Goal: Task Accomplishment & Management: Use online tool/utility

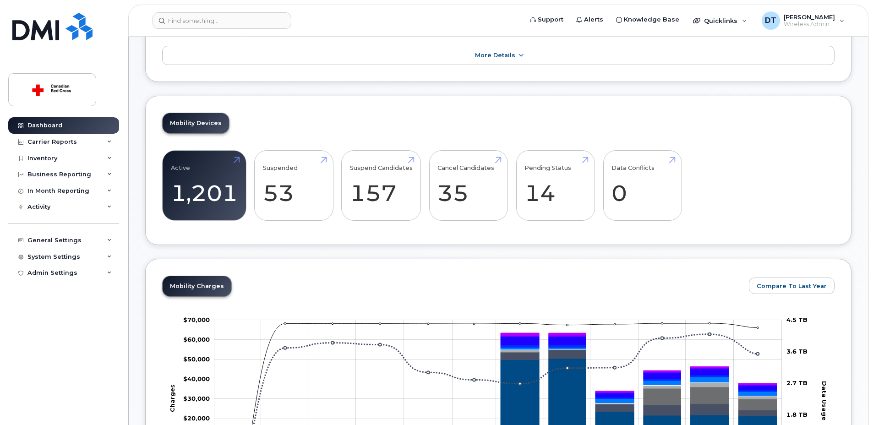
scroll to position [92, 0]
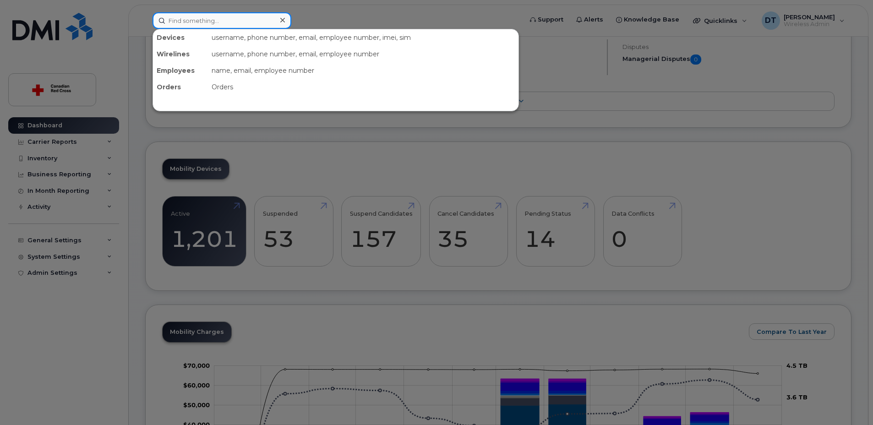
click at [208, 21] on input at bounding box center [221, 20] width 139 height 16
paste input "418-930-2346"
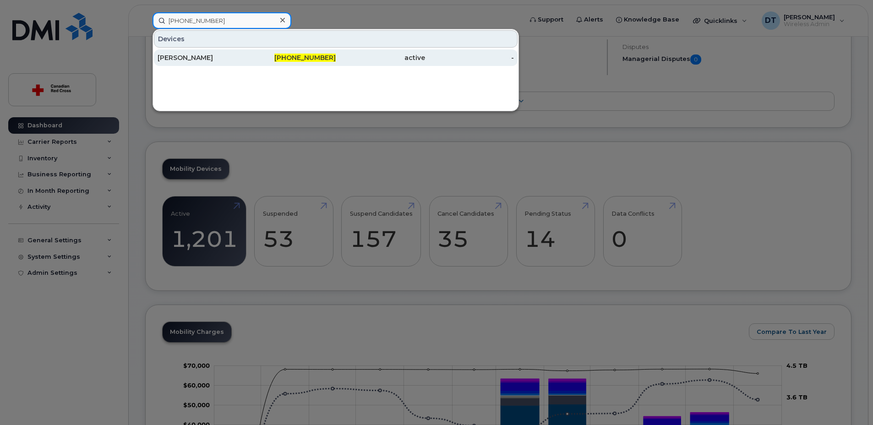
type input "418-930-2346"
click at [196, 59] on div "Raphael Simard" at bounding box center [201, 57] width 89 height 9
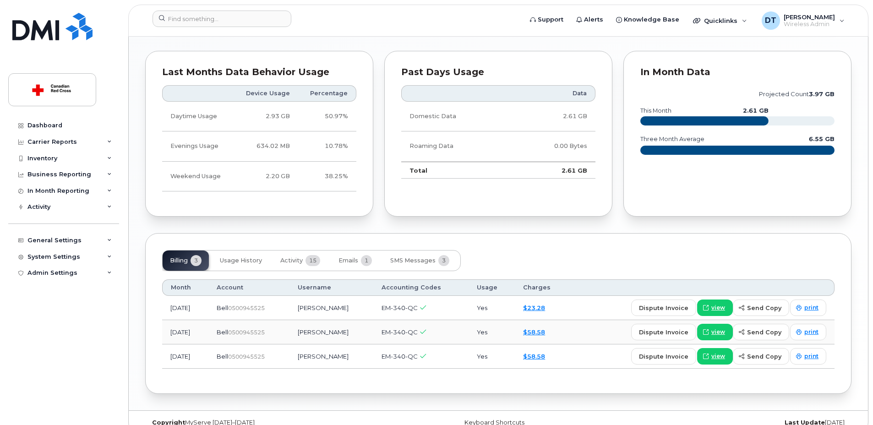
scroll to position [701, 0]
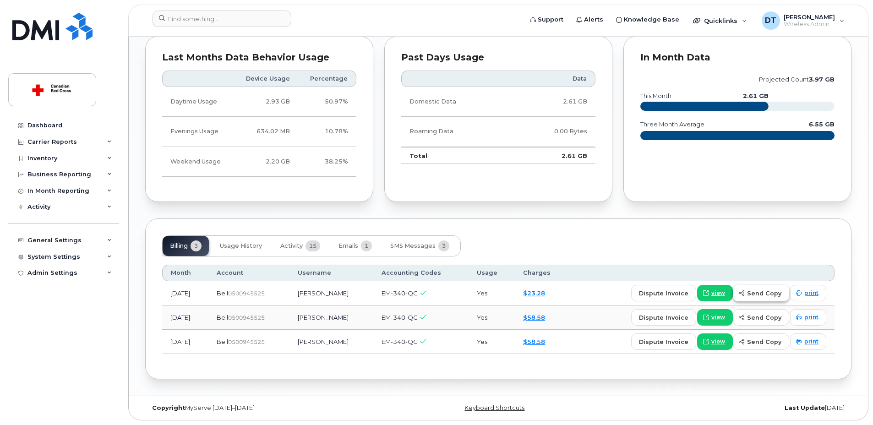
click at [770, 295] on span "send copy" at bounding box center [764, 293] width 34 height 9
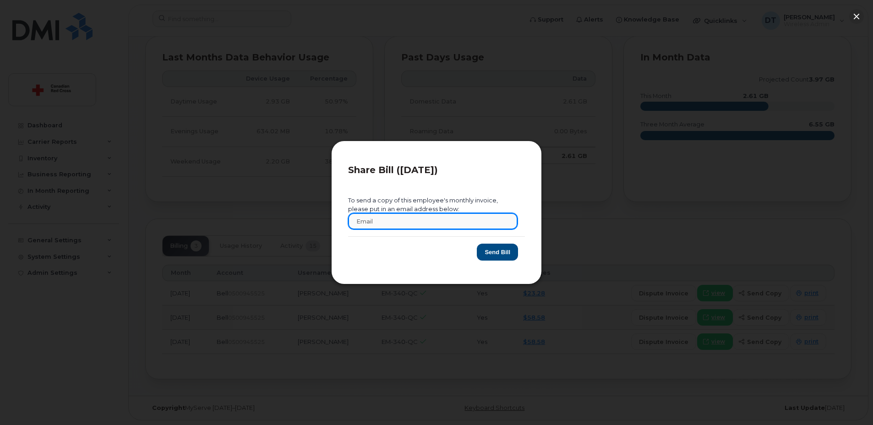
click at [449, 218] on input "text" at bounding box center [432, 221] width 169 height 16
type input "[EMAIL_ADDRESS][DOMAIN_NAME]"
click at [504, 251] on button "Send Bill" at bounding box center [497, 252] width 41 height 17
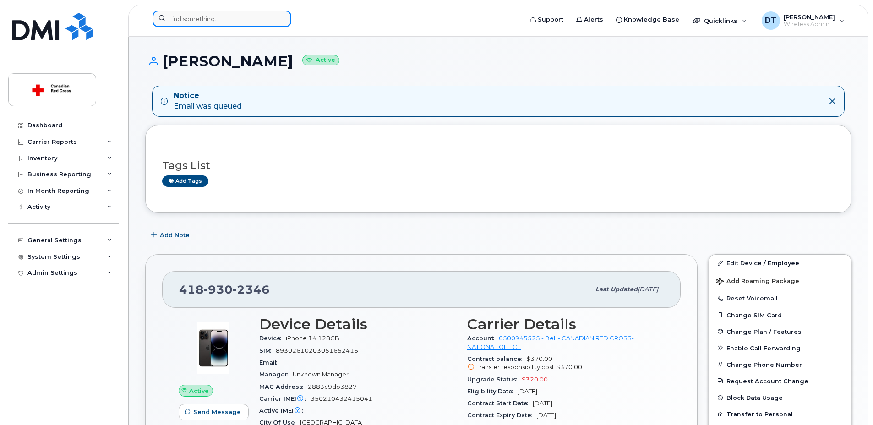
click at [248, 19] on input at bounding box center [221, 19] width 139 height 16
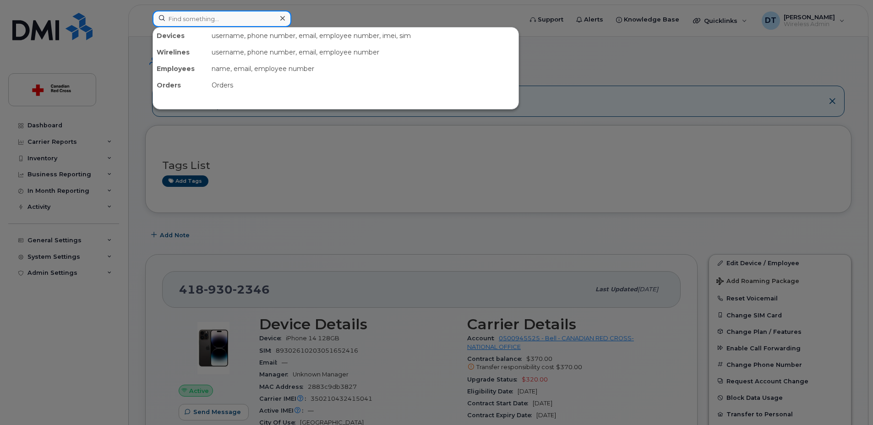
paste input "418-580-3175"
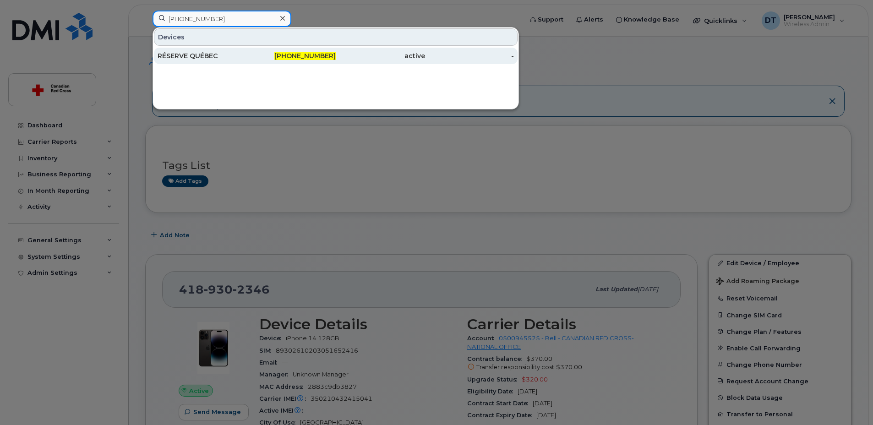
type input "418-580-3175"
click at [233, 55] on div "RÉSERVE QUÉBEC" at bounding box center [201, 55] width 89 height 9
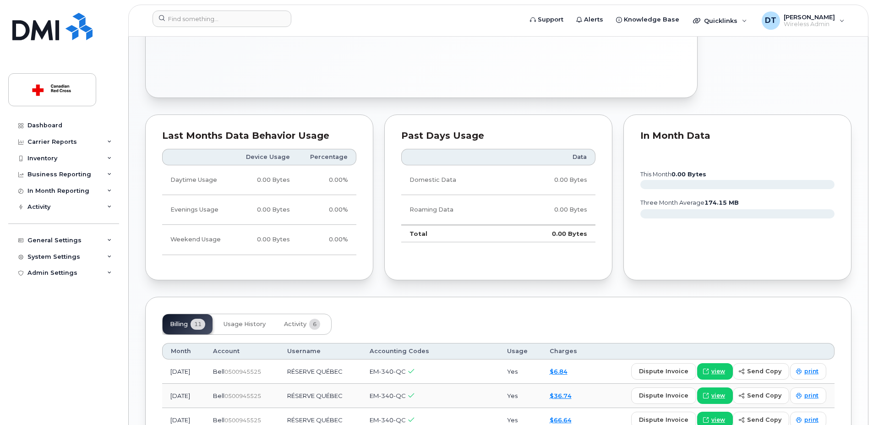
scroll to position [458, 0]
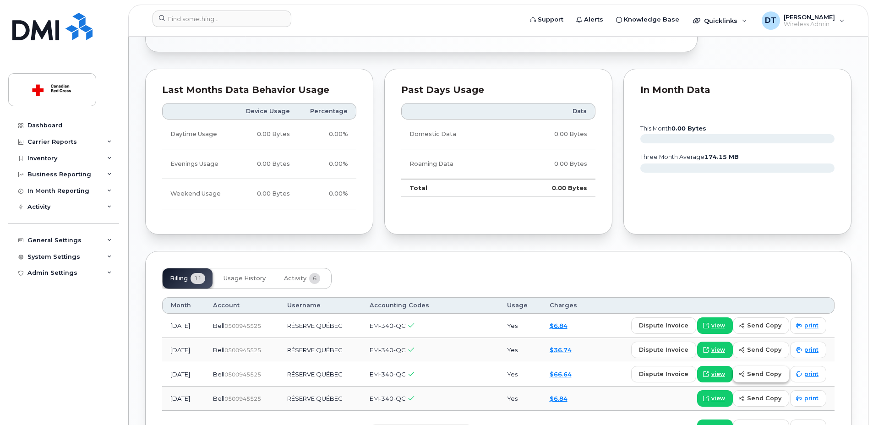
click at [762, 373] on span "send copy" at bounding box center [764, 373] width 34 height 9
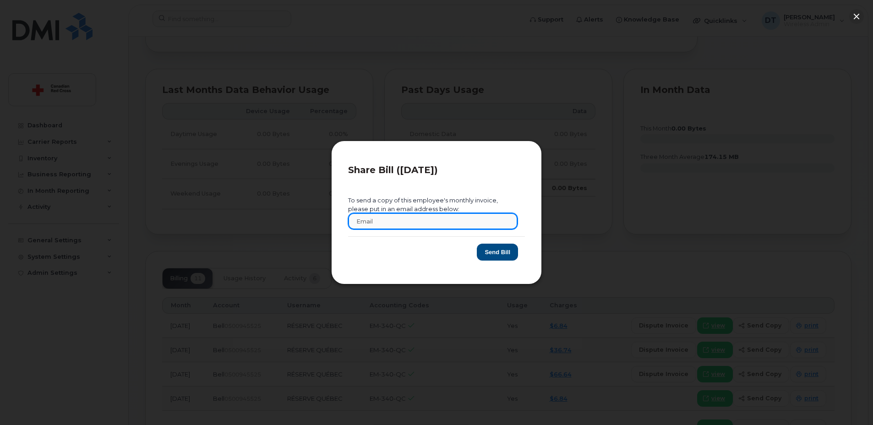
click at [439, 225] on input "text" at bounding box center [432, 221] width 169 height 16
drag, startPoint x: 439, startPoint y: 225, endPoint x: 236, endPoint y: 226, distance: 202.8
click at [236, 226] on div "Share Bill (2025-06-01) To send a copy of this employee's monthly invoice, plea…" at bounding box center [436, 212] width 873 height 425
type input "[EMAIL_ADDRESS][DOMAIN_NAME]"
click at [503, 249] on button "Send Bill" at bounding box center [497, 252] width 41 height 17
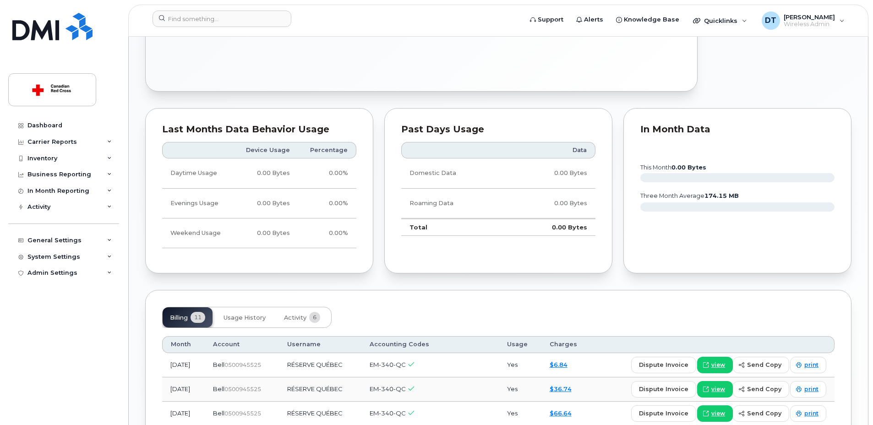
scroll to position [504, 0]
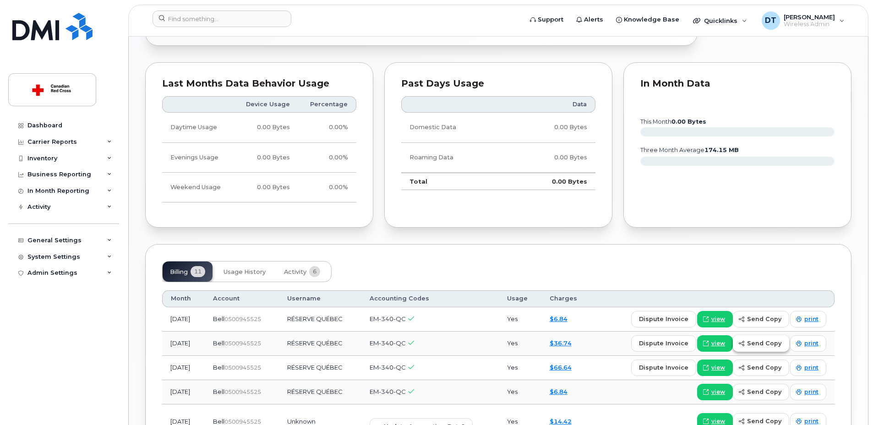
click at [764, 343] on span "send copy" at bounding box center [764, 343] width 34 height 9
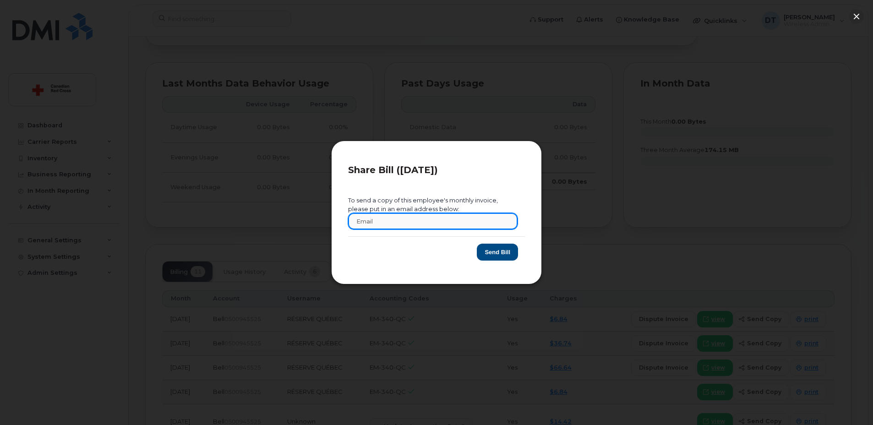
click at [470, 222] on input "text" at bounding box center [432, 221] width 169 height 16
paste input "[EMAIL_ADDRESS][DOMAIN_NAME]"
type input "[EMAIL_ADDRESS][DOMAIN_NAME]"
click at [501, 252] on button "Send Bill" at bounding box center [497, 252] width 41 height 17
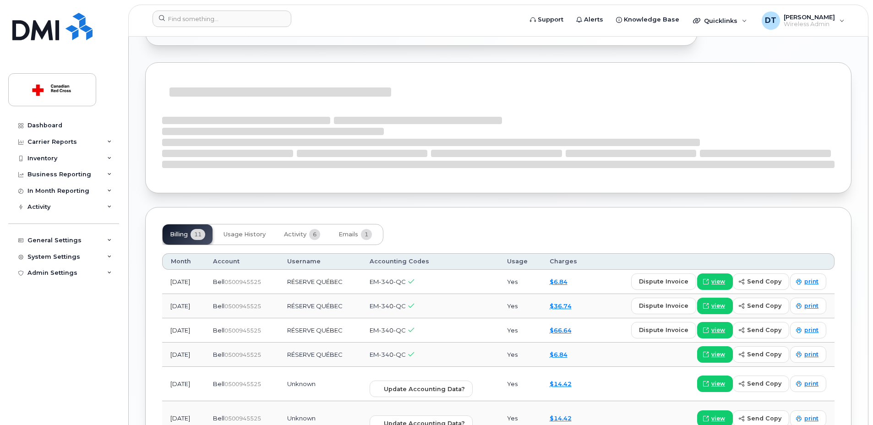
scroll to position [549, 0]
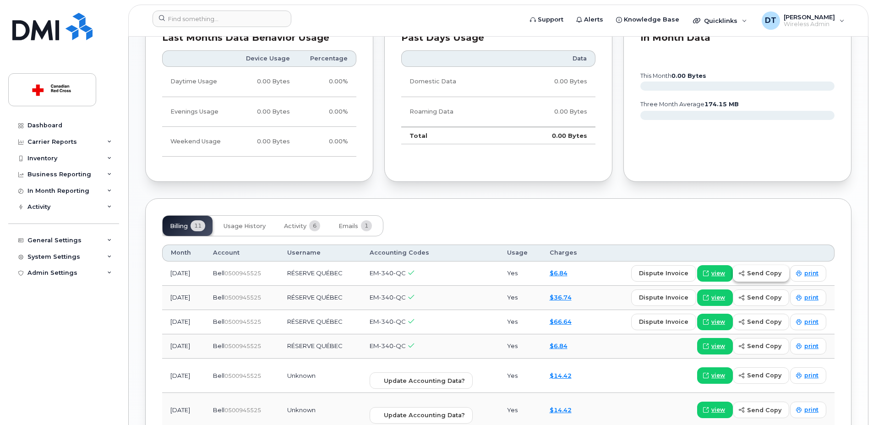
click at [755, 275] on span "send copy" at bounding box center [764, 273] width 34 height 9
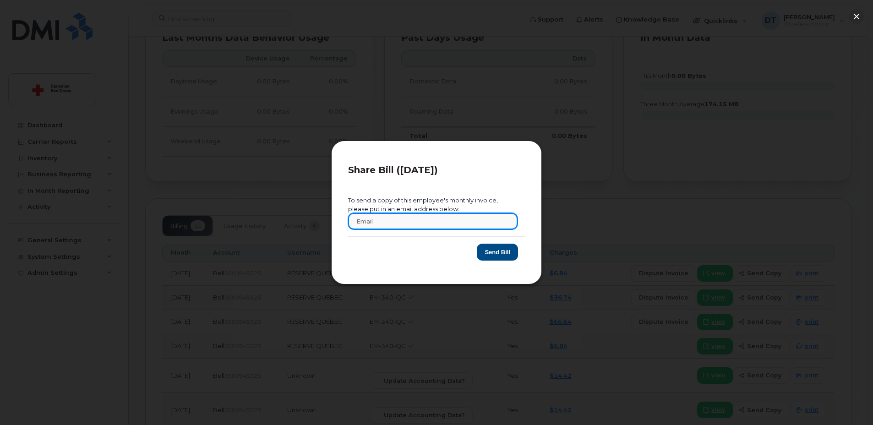
click at [472, 219] on input "text" at bounding box center [432, 221] width 169 height 16
paste input "[EMAIL_ADDRESS][DOMAIN_NAME]"
type input "[EMAIL_ADDRESS][DOMAIN_NAME]"
click at [494, 250] on button "Send Bill" at bounding box center [497, 252] width 41 height 17
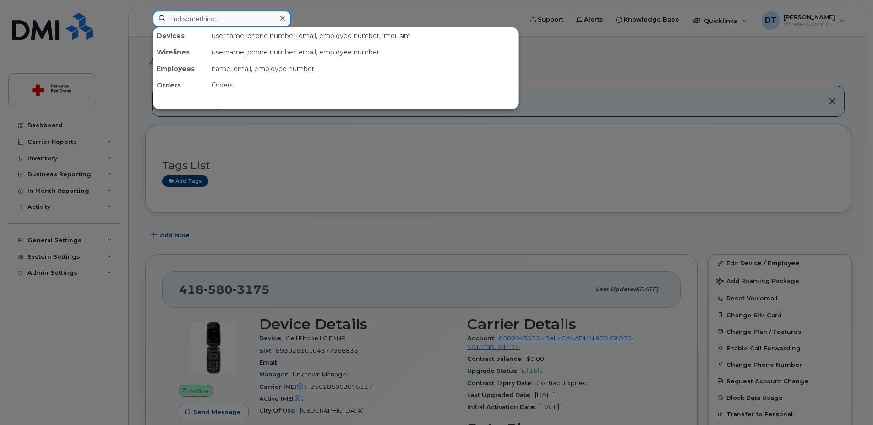
click at [229, 19] on input at bounding box center [221, 19] width 139 height 16
paste input "418-569-7239"
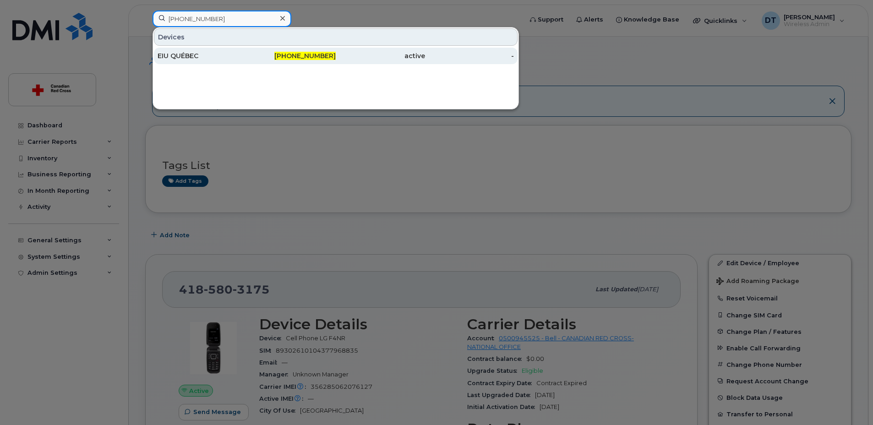
type input "418-569-7239"
click at [190, 55] on div "EIU QUÉBEC" at bounding box center [201, 55] width 89 height 9
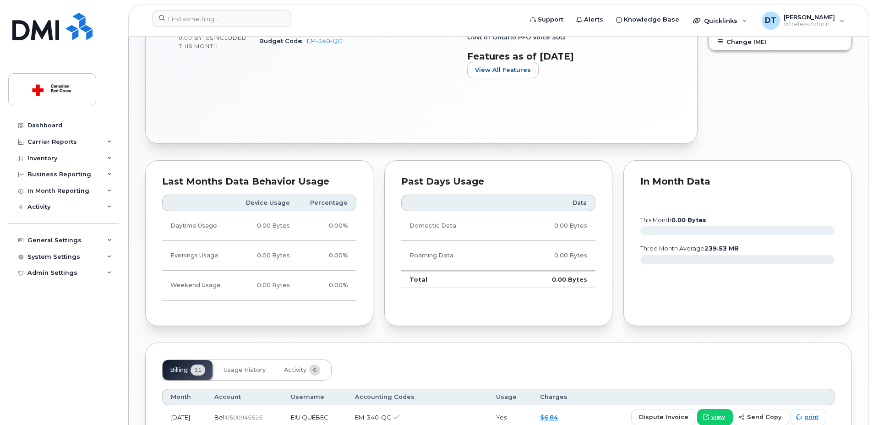
scroll to position [458, 0]
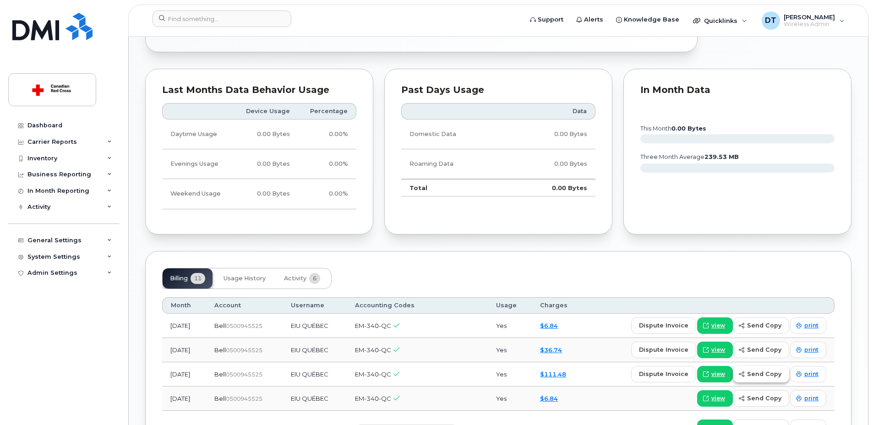
click at [768, 376] on span "send copy" at bounding box center [764, 373] width 34 height 9
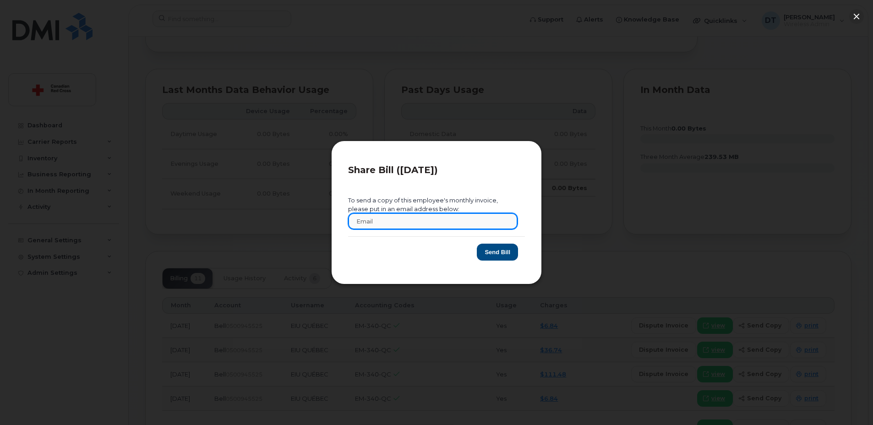
click at [434, 223] on input "text" at bounding box center [432, 221] width 169 height 16
drag, startPoint x: 434, startPoint y: 223, endPoint x: 146, endPoint y: 219, distance: 288.0
click at [146, 219] on div "Share Bill (2025-06-01) To send a copy of this employee's monthly invoice, plea…" at bounding box center [436, 212] width 873 height 425
type input "[EMAIL_ADDRESS][DOMAIN_NAME]"
click at [495, 252] on button "Send Bill" at bounding box center [497, 252] width 41 height 17
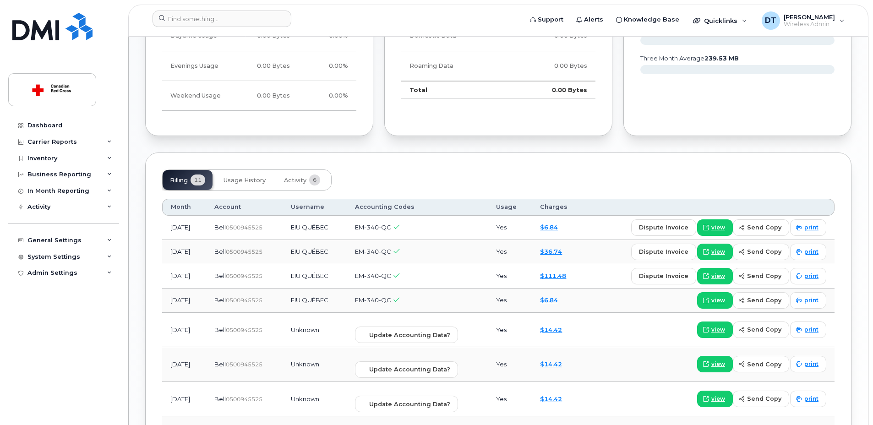
scroll to position [549, 0]
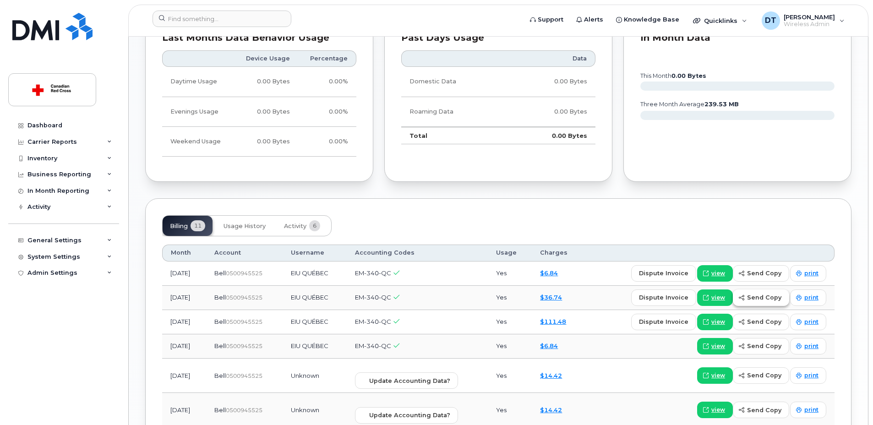
click at [758, 299] on span "send copy" at bounding box center [764, 297] width 34 height 9
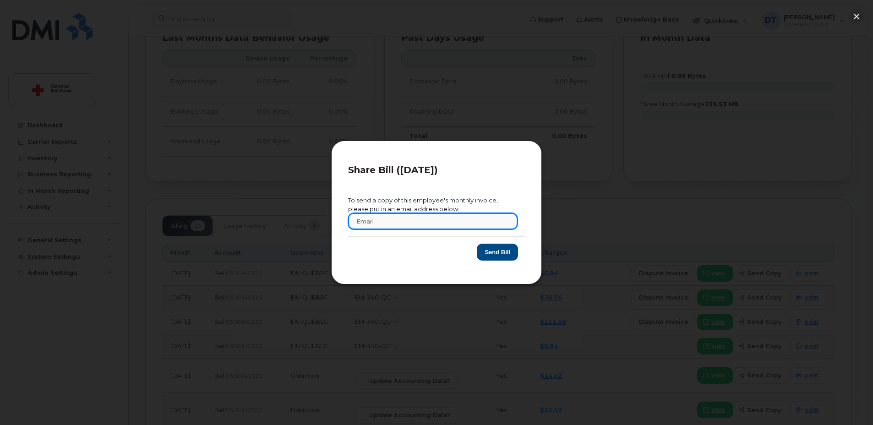
click at [500, 225] on input "text" at bounding box center [432, 221] width 169 height 16
paste input "[EMAIL_ADDRESS][DOMAIN_NAME]"
type input "[EMAIL_ADDRESS][DOMAIN_NAME]"
click at [505, 252] on button "Send Bill" at bounding box center [497, 252] width 41 height 17
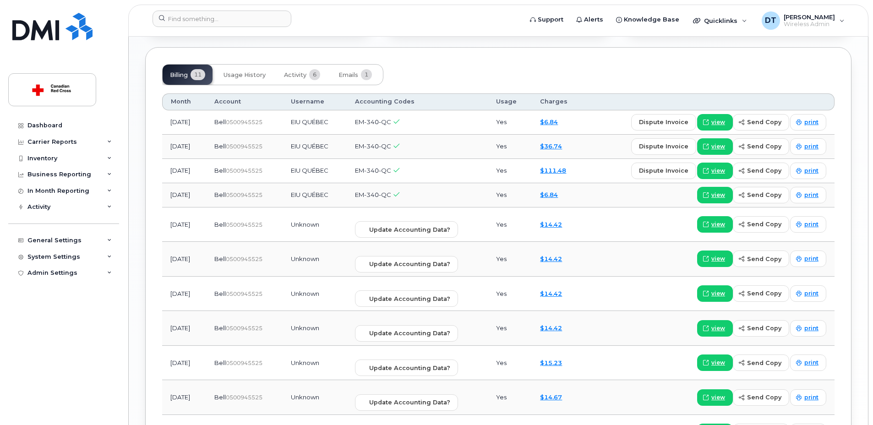
scroll to position [563, 0]
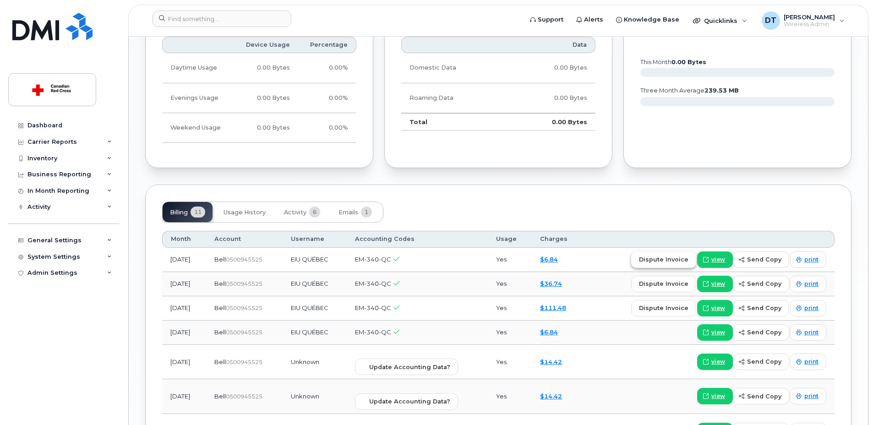
click at [677, 261] on span "dispute invoice" at bounding box center [663, 259] width 49 height 9
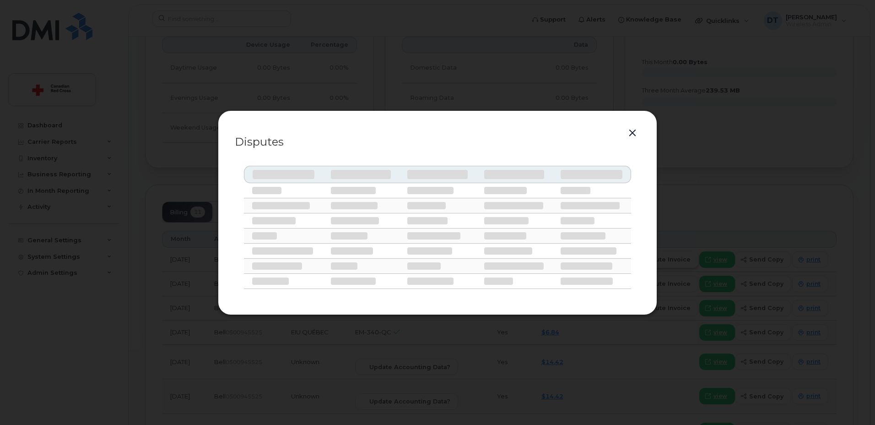
select select
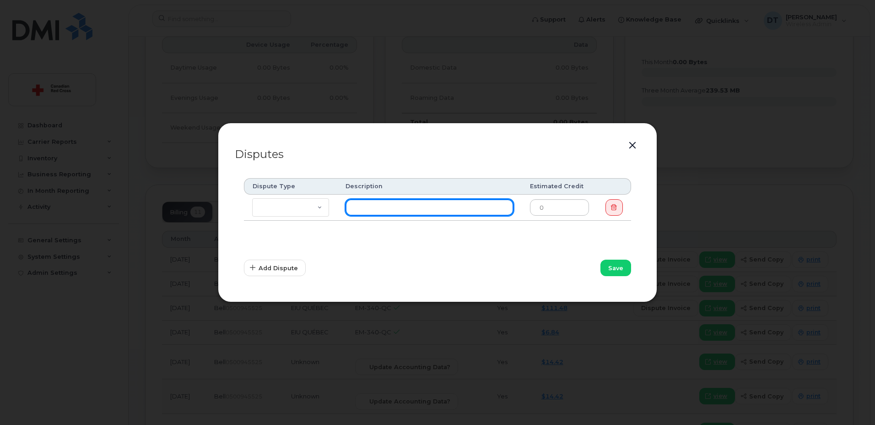
click at [473, 206] on input "text" at bounding box center [430, 207] width 168 height 16
paste input "[EMAIL_ADDRESS][DOMAIN_NAME]"
type input "[EMAIL_ADDRESS][DOMAIN_NAME]"
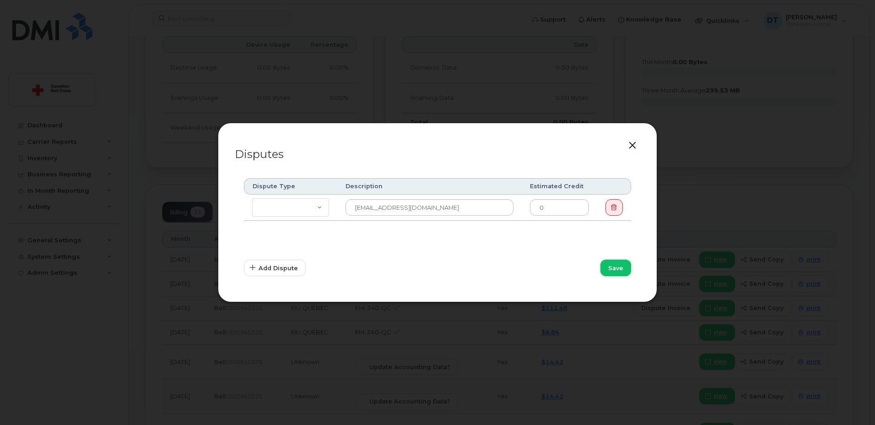
click at [612, 270] on span "Save" at bounding box center [615, 268] width 15 height 9
click at [633, 145] on button "button" at bounding box center [633, 145] width 14 height 13
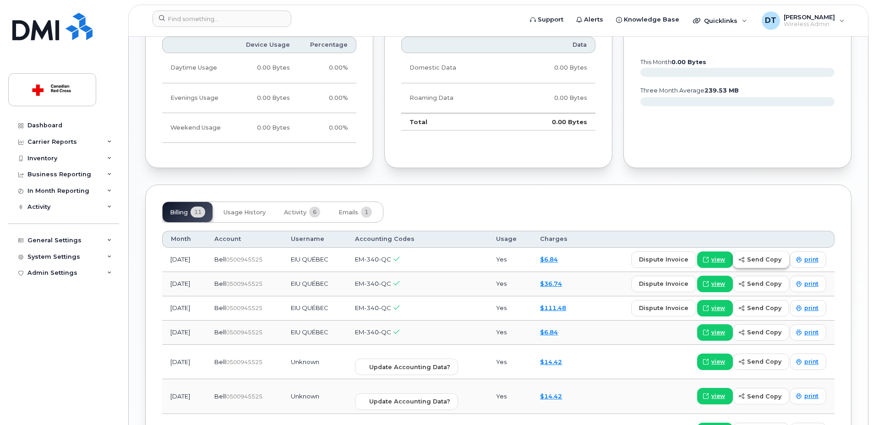
click at [758, 259] on span "send copy" at bounding box center [764, 259] width 34 height 9
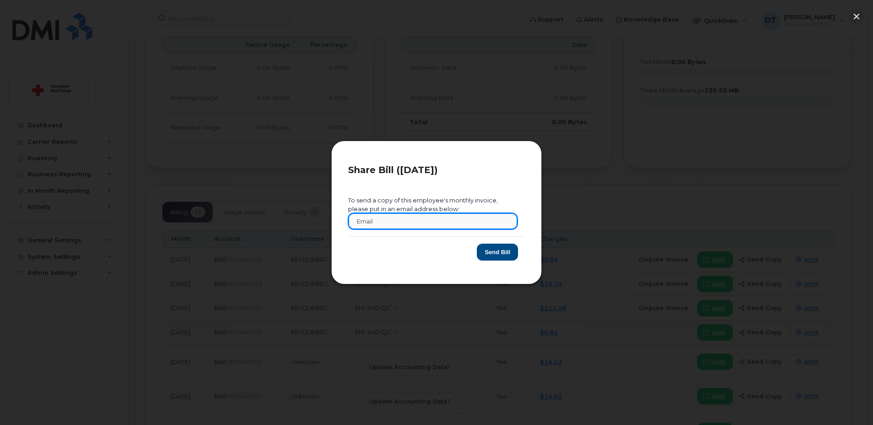
click at [480, 220] on input "text" at bounding box center [432, 221] width 169 height 16
paste input "dtudose@redcross.ca"
type input "[EMAIL_ADDRESS][DOMAIN_NAME]"
click at [509, 249] on button "Send Bill" at bounding box center [497, 252] width 41 height 17
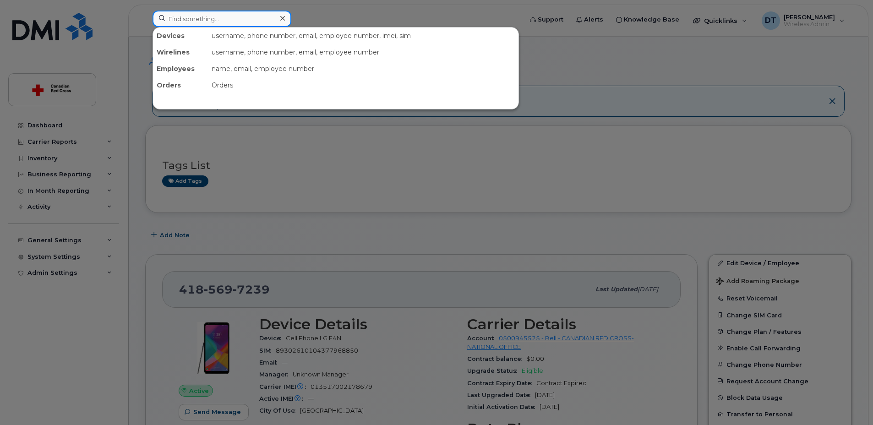
click at [212, 19] on input at bounding box center [221, 19] width 139 height 16
paste input "[PHONE_NUMBER]"
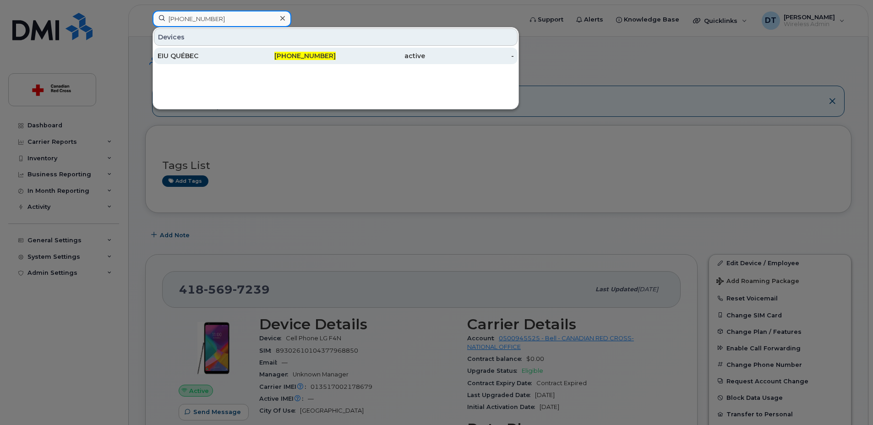
type input "[PHONE_NUMBER]"
click at [212, 52] on div "EIU QUÉBEC" at bounding box center [201, 55] width 89 height 9
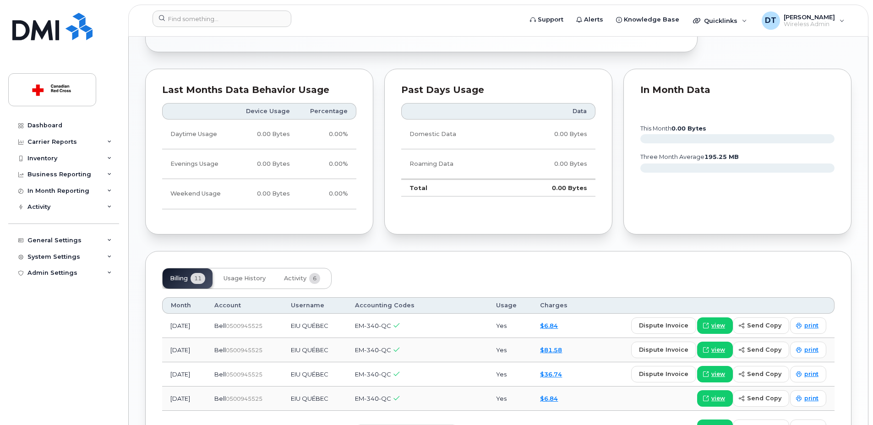
scroll to position [549, 0]
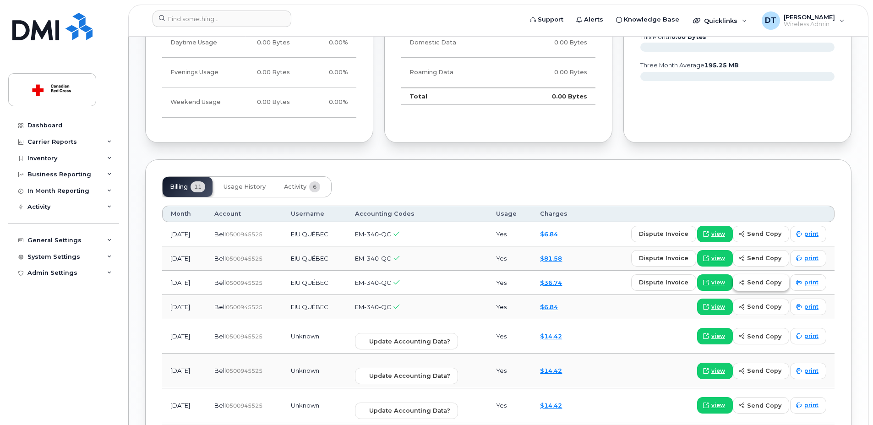
click at [765, 282] on span "send copy" at bounding box center [764, 282] width 34 height 9
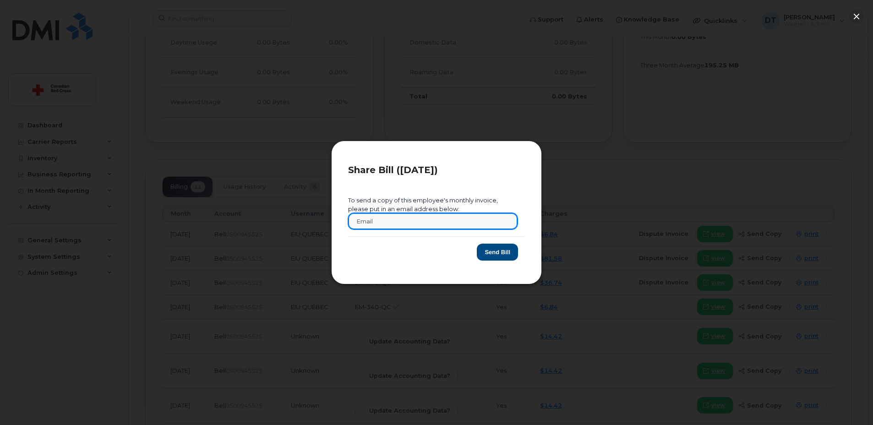
click at [410, 221] on input "text" at bounding box center [432, 221] width 169 height 16
drag, startPoint x: 449, startPoint y: 217, endPoint x: 204, endPoint y: 228, distance: 245.2
click at [204, 228] on div "Share Bill (2025-06-01) To send a copy of this employee's monthly invoice, plea…" at bounding box center [436, 212] width 873 height 425
type input "[EMAIL_ADDRESS][DOMAIN_NAME]"
click at [488, 249] on button "Send Bill" at bounding box center [497, 252] width 41 height 17
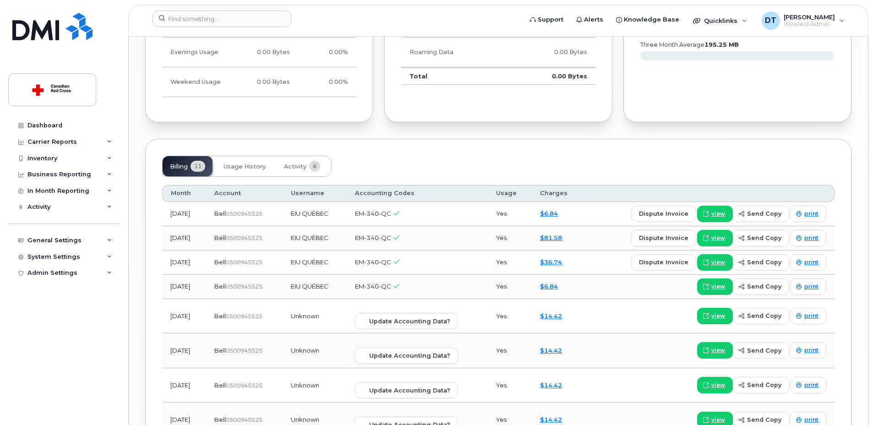
scroll to position [655, 0]
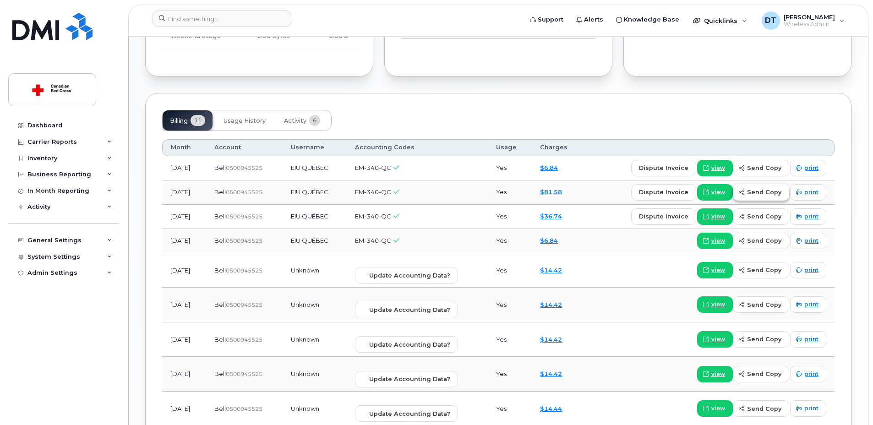
click at [768, 190] on span "send copy" at bounding box center [764, 192] width 34 height 9
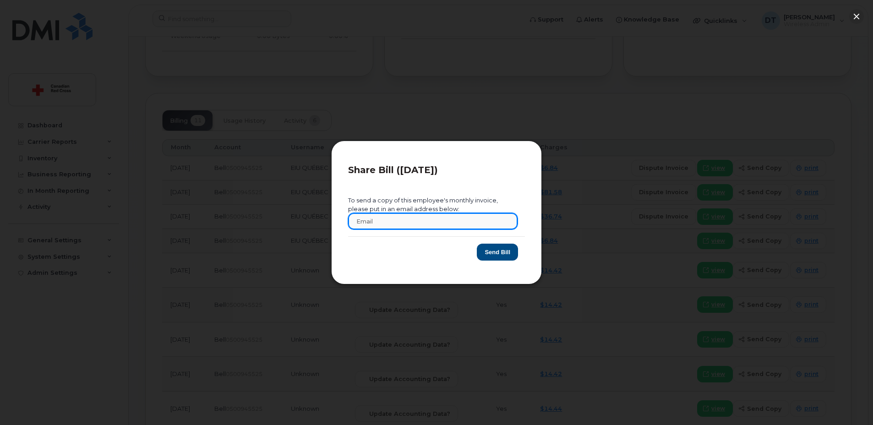
click at [488, 216] on input "text" at bounding box center [432, 221] width 169 height 16
paste input "[EMAIL_ADDRESS][DOMAIN_NAME]"
type input "[EMAIL_ADDRESS][DOMAIN_NAME]"
click at [499, 256] on button "Send Bill" at bounding box center [497, 252] width 41 height 17
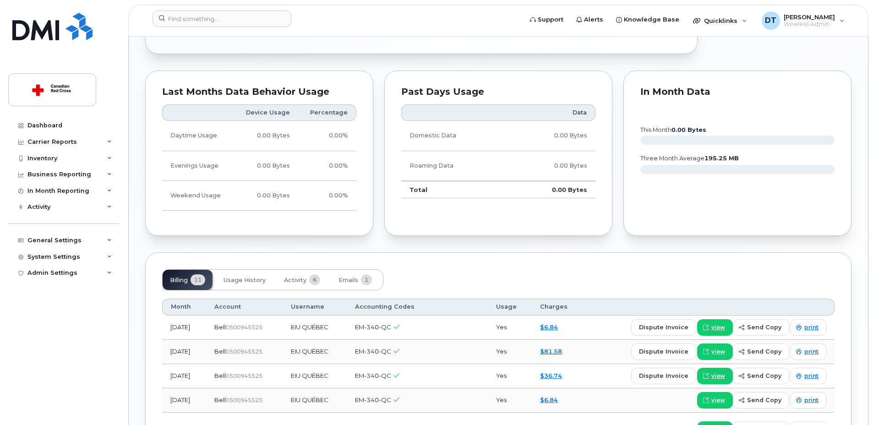
scroll to position [633, 0]
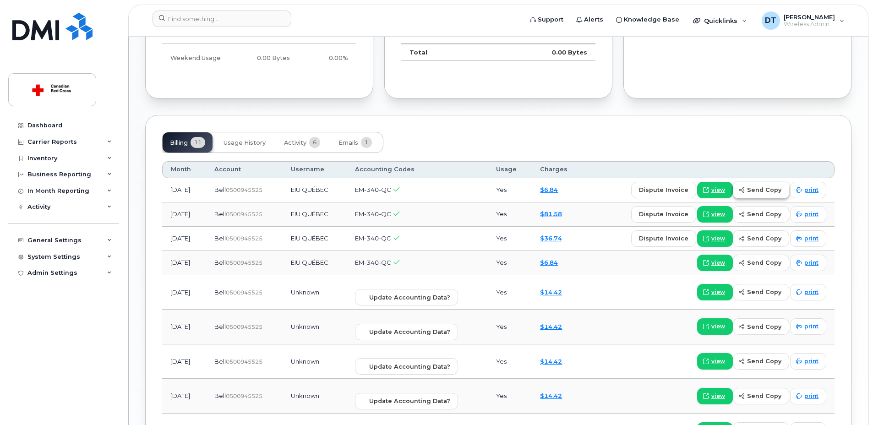
click at [763, 190] on span "send copy" at bounding box center [764, 189] width 34 height 9
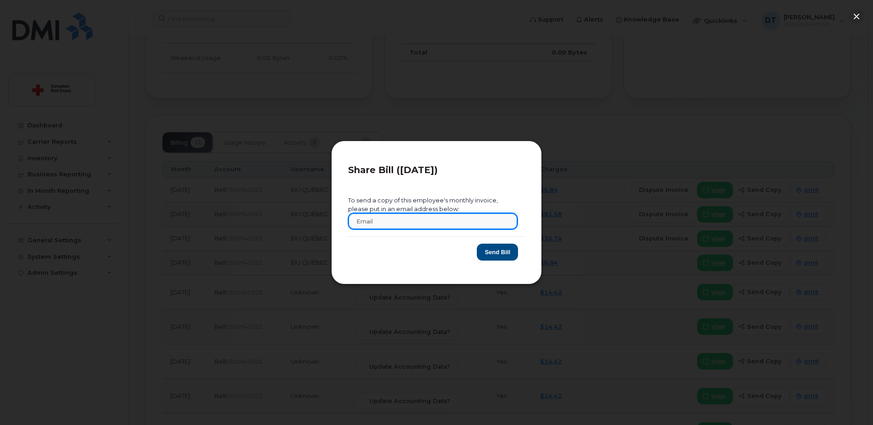
click at [494, 222] on input "text" at bounding box center [432, 221] width 169 height 16
paste input "dtudose@redcross.ca"
type input "dtudose@redcross.ca"
click at [495, 255] on button "Send Bill" at bounding box center [497, 252] width 41 height 17
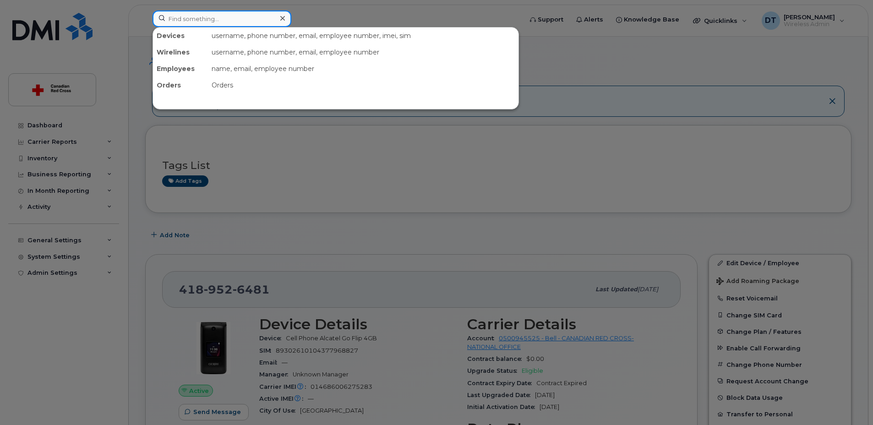
click at [190, 20] on input at bounding box center [221, 19] width 139 height 16
paste input "418-573-5649"
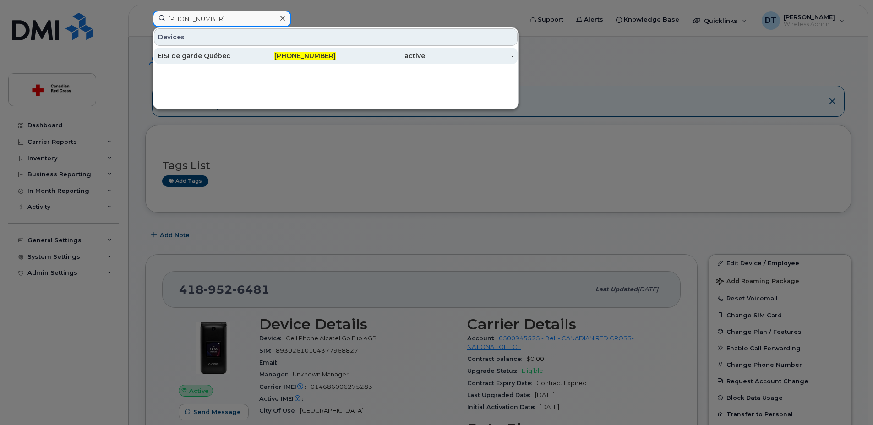
type input "418-573-5649"
click at [199, 57] on div "EISI de garde Québec" at bounding box center [201, 55] width 89 height 9
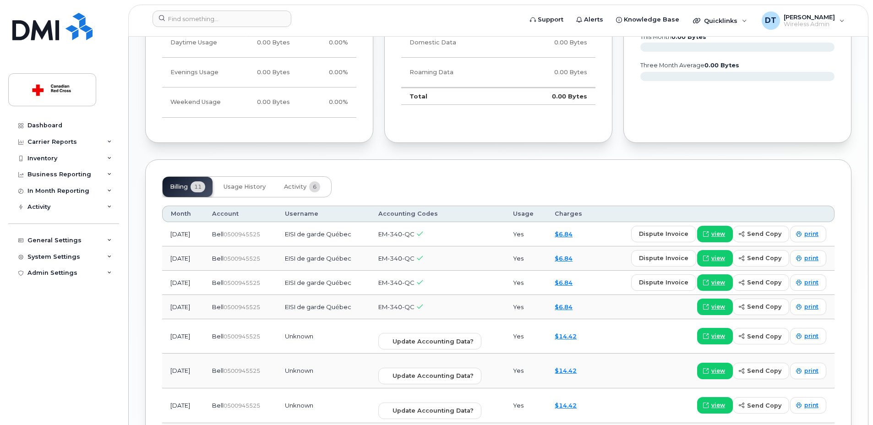
scroll to position [595, 0]
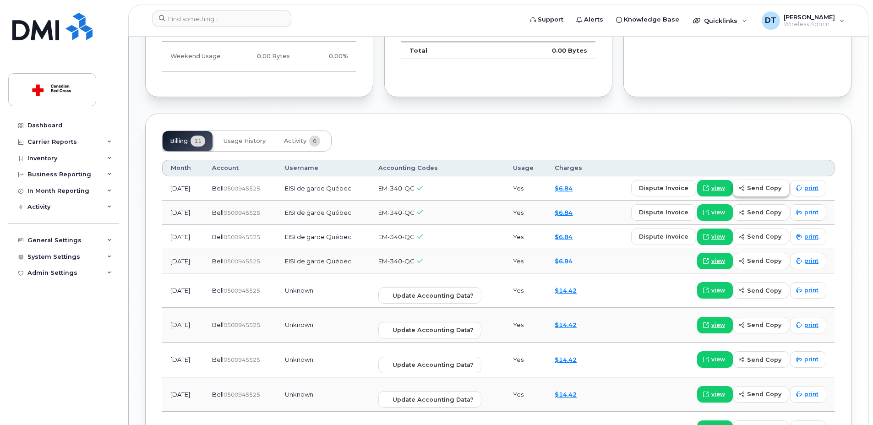
click at [760, 188] on span "send copy" at bounding box center [764, 188] width 34 height 9
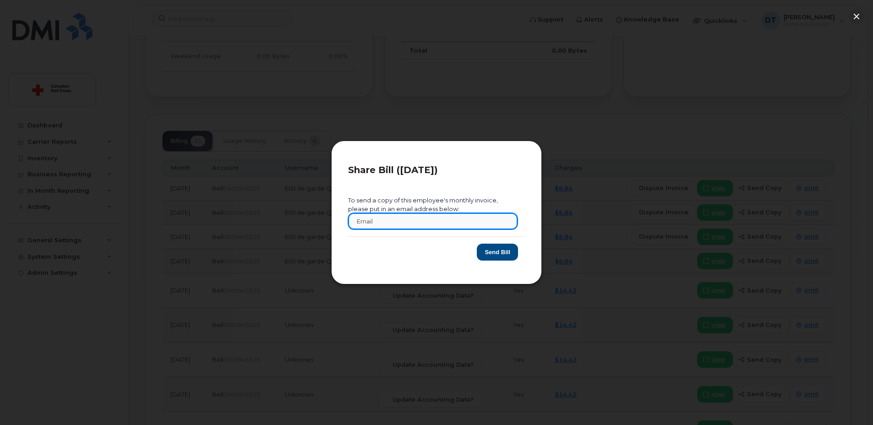
click at [420, 217] on input "text" at bounding box center [432, 221] width 169 height 16
type input "dtudose@redcross.ca"
click at [499, 245] on button "Send Bill" at bounding box center [497, 252] width 41 height 17
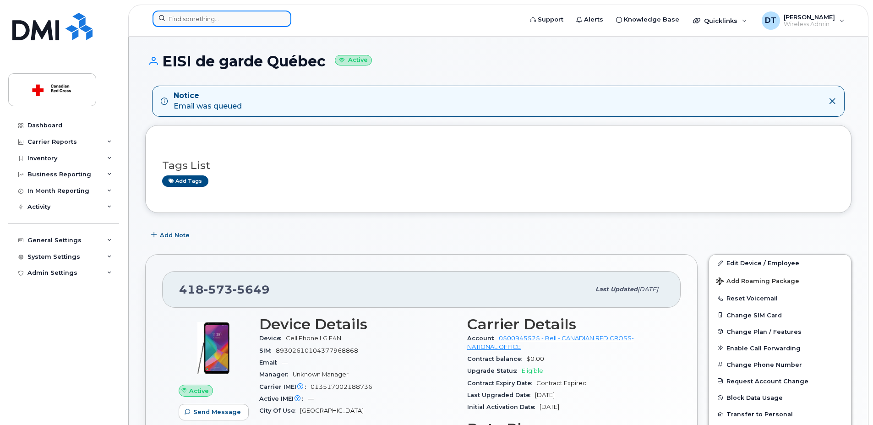
click at [247, 15] on input at bounding box center [221, 19] width 139 height 16
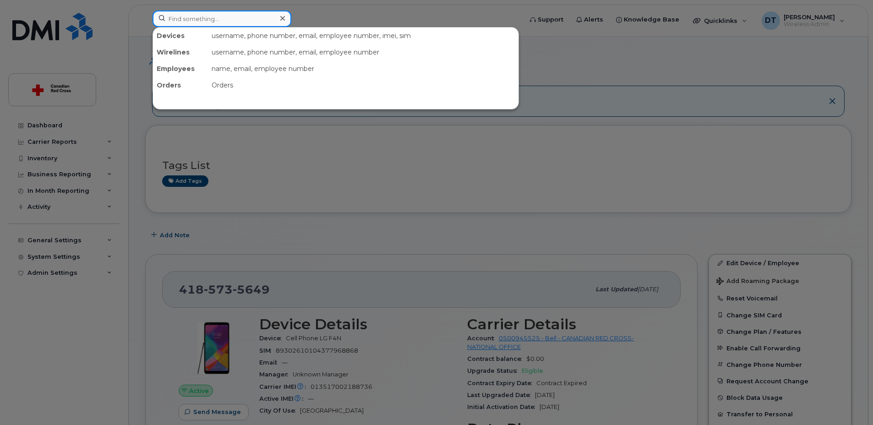
paste input "[PHONE_NUMBER]"
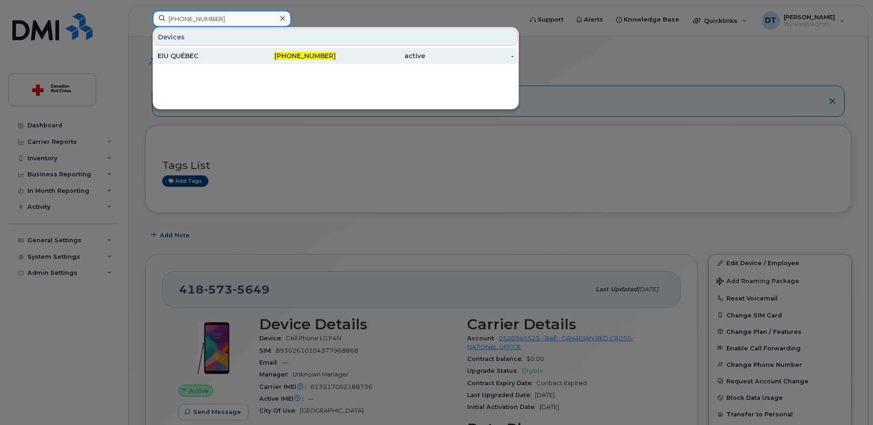
type input "[PHONE_NUMBER]"
click at [215, 54] on div "EIU QUÉBEC" at bounding box center [201, 55] width 89 height 9
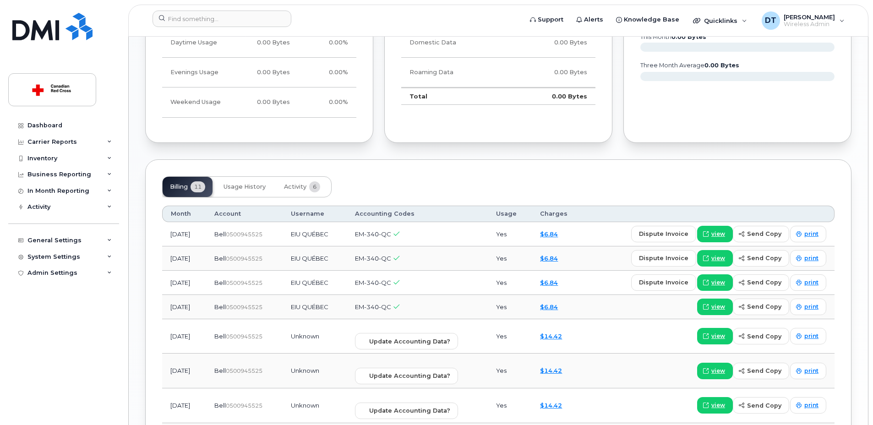
scroll to position [595, 0]
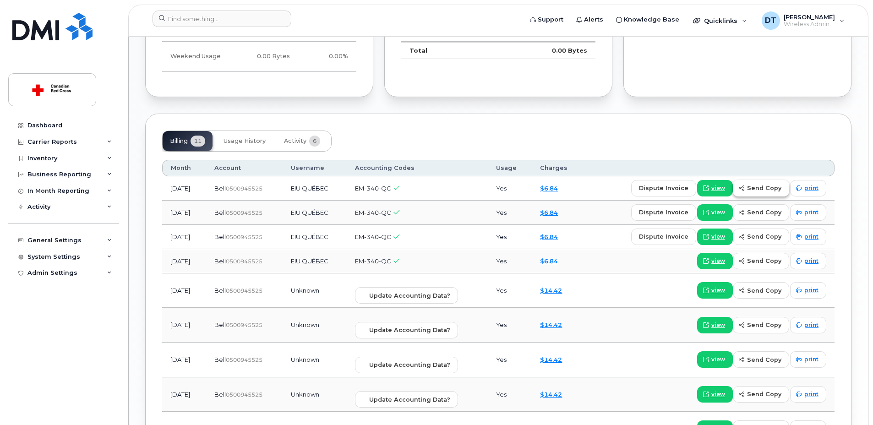
click at [762, 187] on span "send copy" at bounding box center [764, 188] width 34 height 9
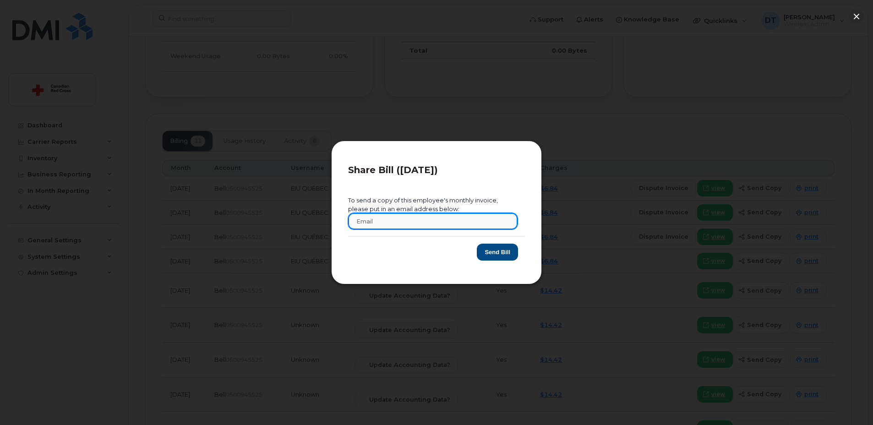
click at [477, 219] on input "text" at bounding box center [432, 221] width 169 height 16
type input "dtudose@redcross.ca"
click at [510, 254] on button "Send Bill" at bounding box center [497, 252] width 41 height 17
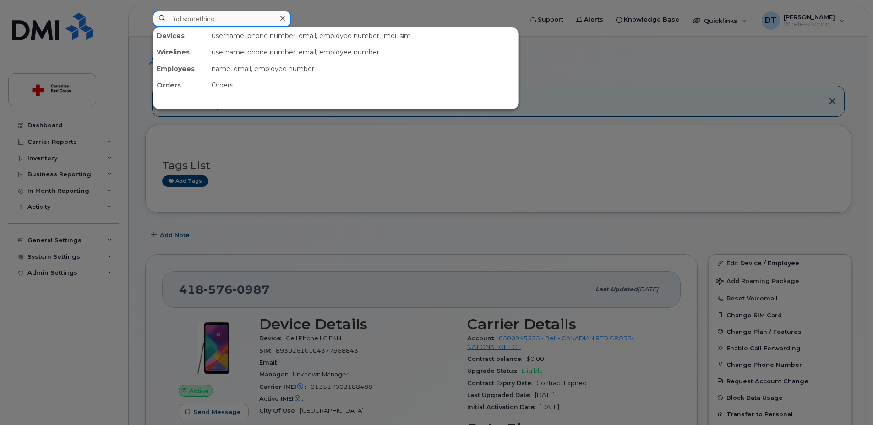
click at [248, 18] on input at bounding box center [221, 19] width 139 height 16
paste input "[PHONE_NUMBER]"
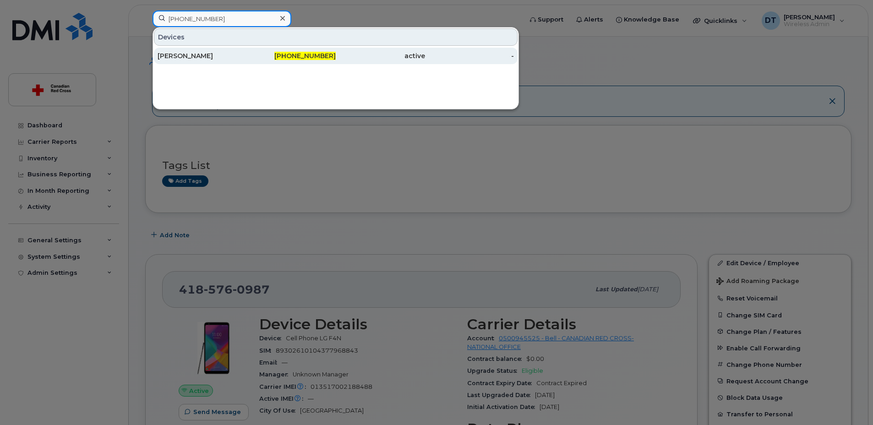
type input "[PHONE_NUMBER]"
click at [240, 57] on div "[PERSON_NAME]" at bounding box center [201, 55] width 89 height 9
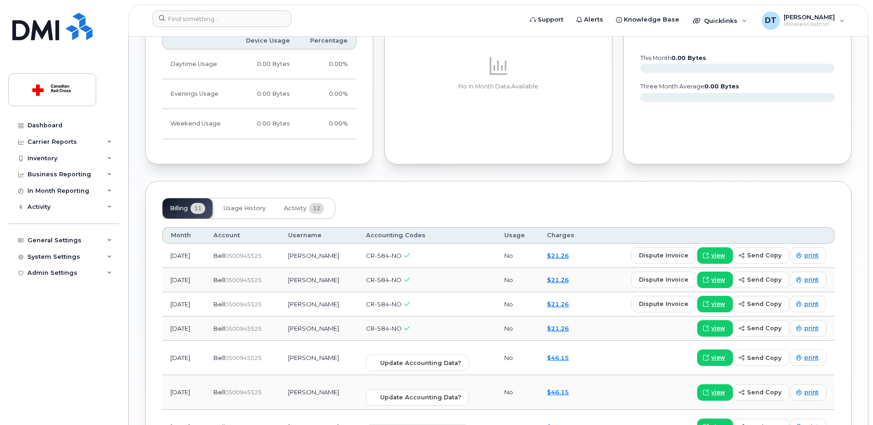
scroll to position [480, 0]
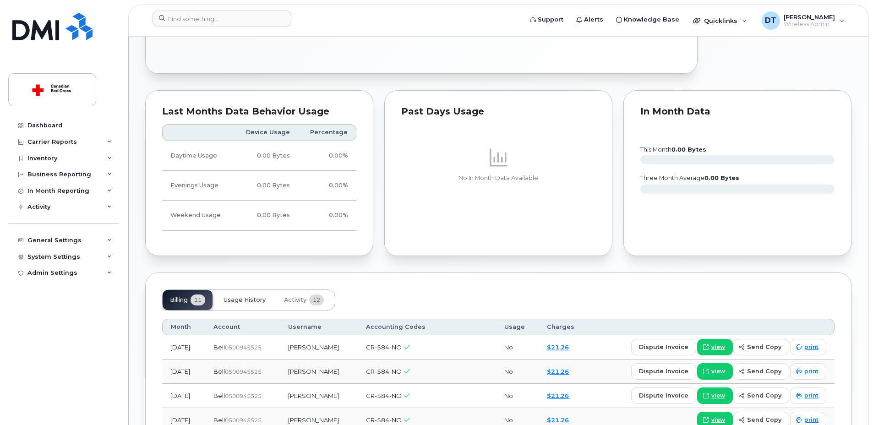
click at [255, 293] on button "Usage History" at bounding box center [244, 300] width 57 height 20
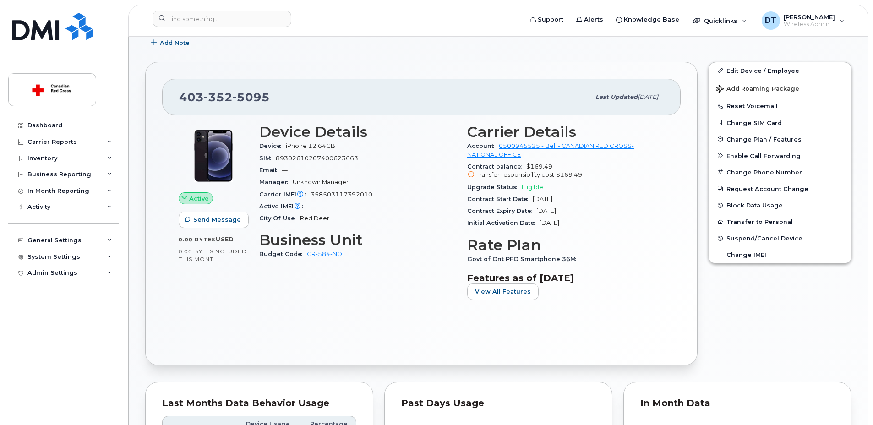
scroll to position [142, 0]
